Goal: Task Accomplishment & Management: Use online tool/utility

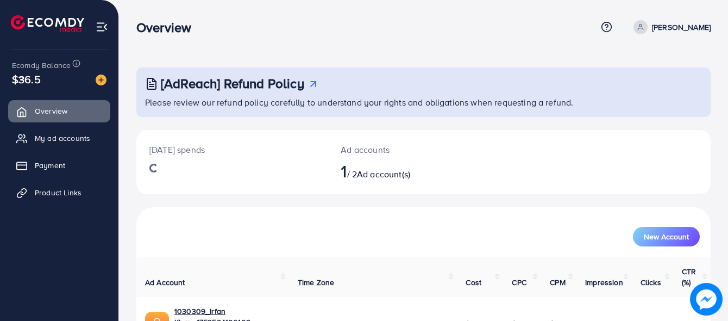
drag, startPoint x: 727, startPoint y: 156, endPoint x: 735, endPoint y: 228, distance: 72.7
click at [728, 228] on html "Overview Help Center Contact Support Term and policy About Us [PERSON_NAME] Pro…" at bounding box center [364, 160] width 728 height 321
click at [252, 305] on link "1030309_Irfan Khan_1753594100109" at bounding box center [227, 316] width 106 height 22
click at [44, 187] on span "Product Links" at bounding box center [60, 192] width 47 height 11
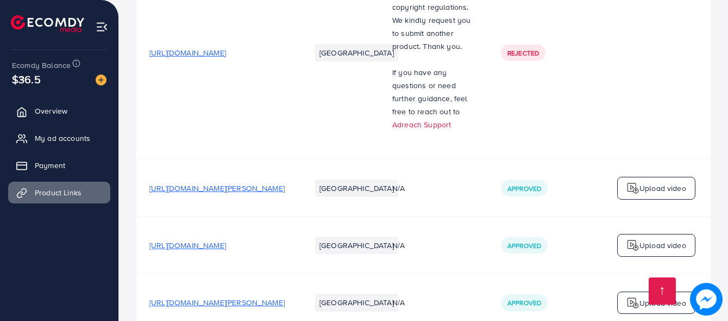
scroll to position [1429, 0]
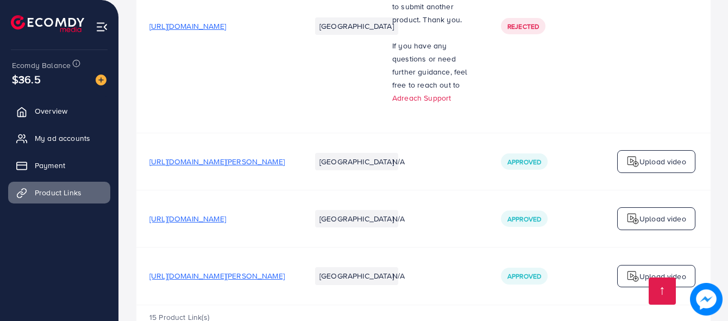
click at [257, 270] on span "[URL][DOMAIN_NAME][PERSON_NAME]" at bounding box center [216, 275] width 135 height 11
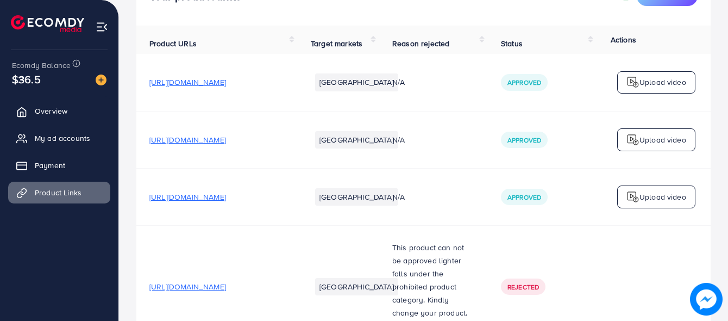
scroll to position [98, 0]
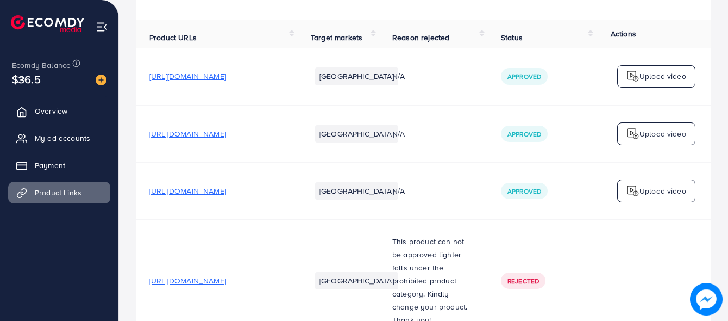
click at [226, 192] on span "[URL][DOMAIN_NAME]" at bounding box center [187, 190] width 77 height 11
